Goal: Book appointment/travel/reservation

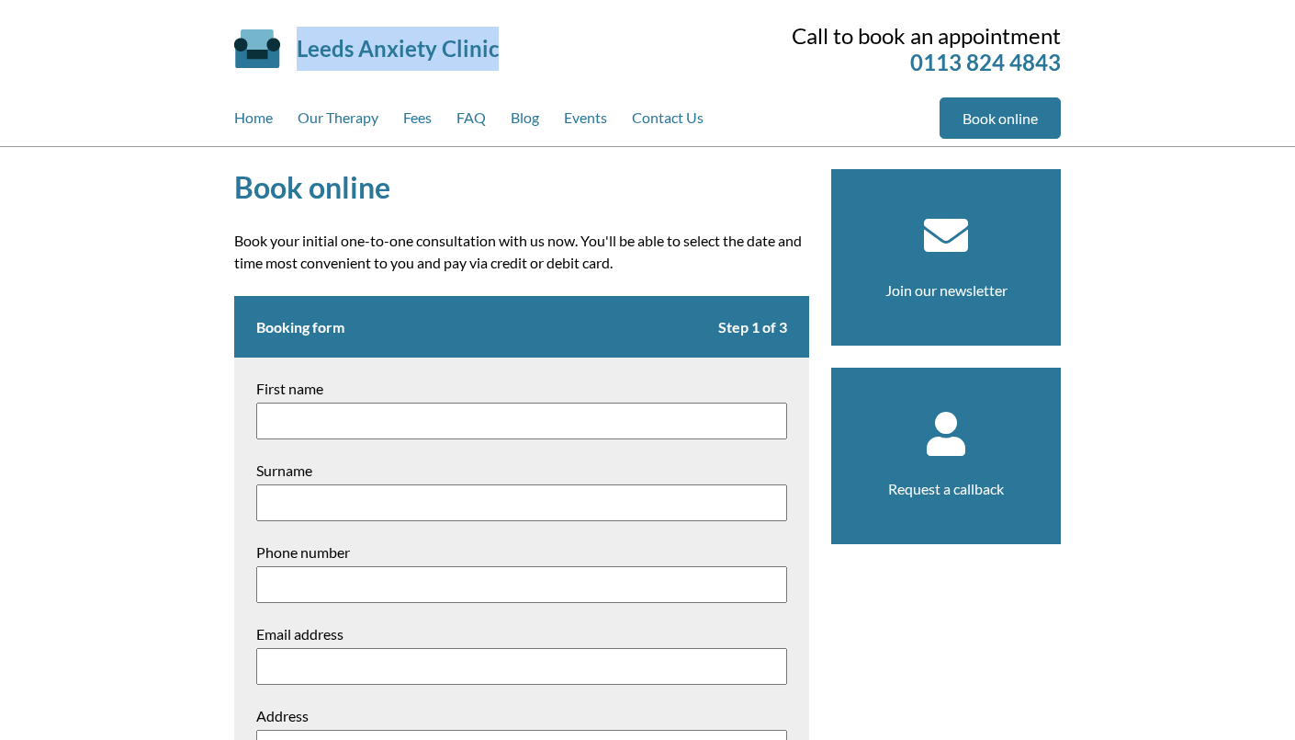
click at [519, 62] on div "Leeds Anxiety Clinic Skip to main content" at bounding box center [462, 49] width 456 height 88
click at [119, 148] on div "Book online Book your initial one-to-one consultation with us now. You'll be ab…" at bounding box center [647, 647] width 1295 height 1000
click at [77, 291] on div "Book online Book your initial one-to-one consultation with us now. You'll be ab…" at bounding box center [647, 647] width 1295 height 1000
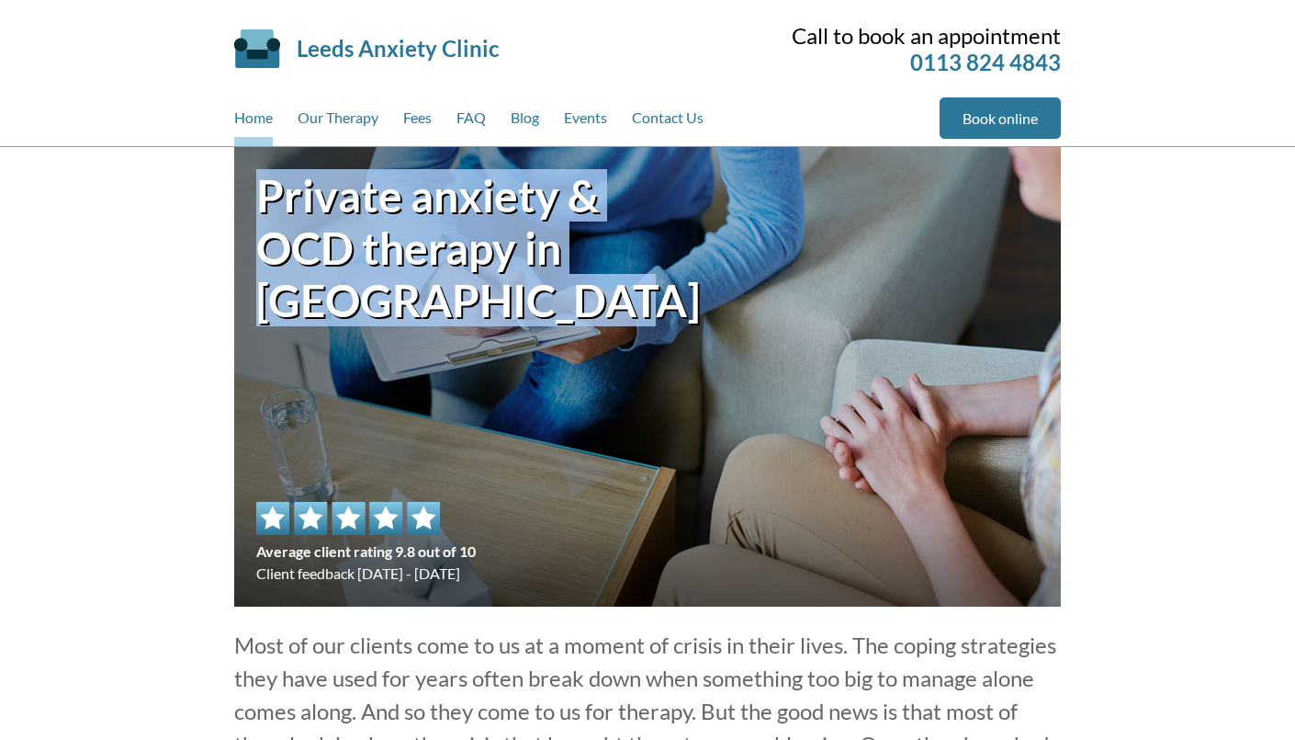
drag, startPoint x: 263, startPoint y: 186, endPoint x: 546, endPoint y: 289, distance: 301.1
click at [546, 289] on h1 "Private anxiety & OCD therapy in Leeds city centre" at bounding box center [451, 247] width 391 height 157
click at [428, 309] on h1 "Private anxiety & OCD therapy in Leeds city centre" at bounding box center [451, 247] width 391 height 157
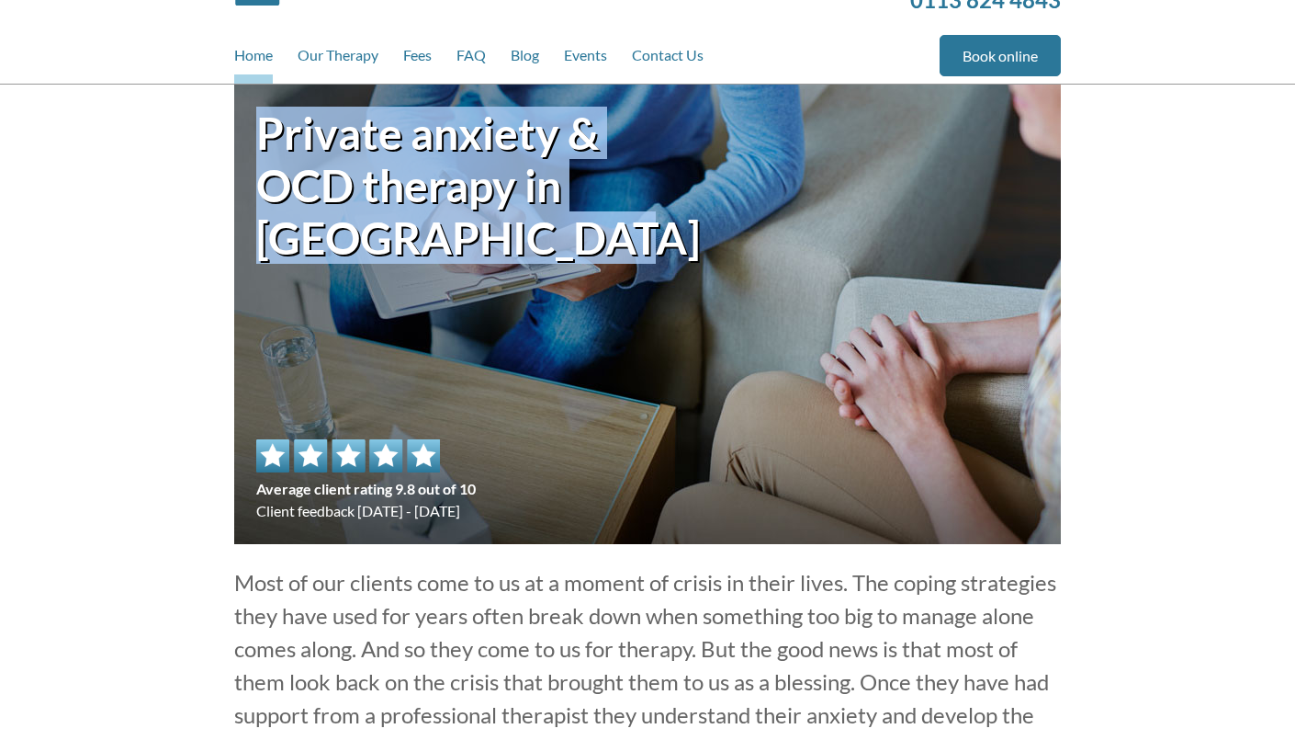
scroll to position [10, 0]
